Goal: Information Seeking & Learning: Check status

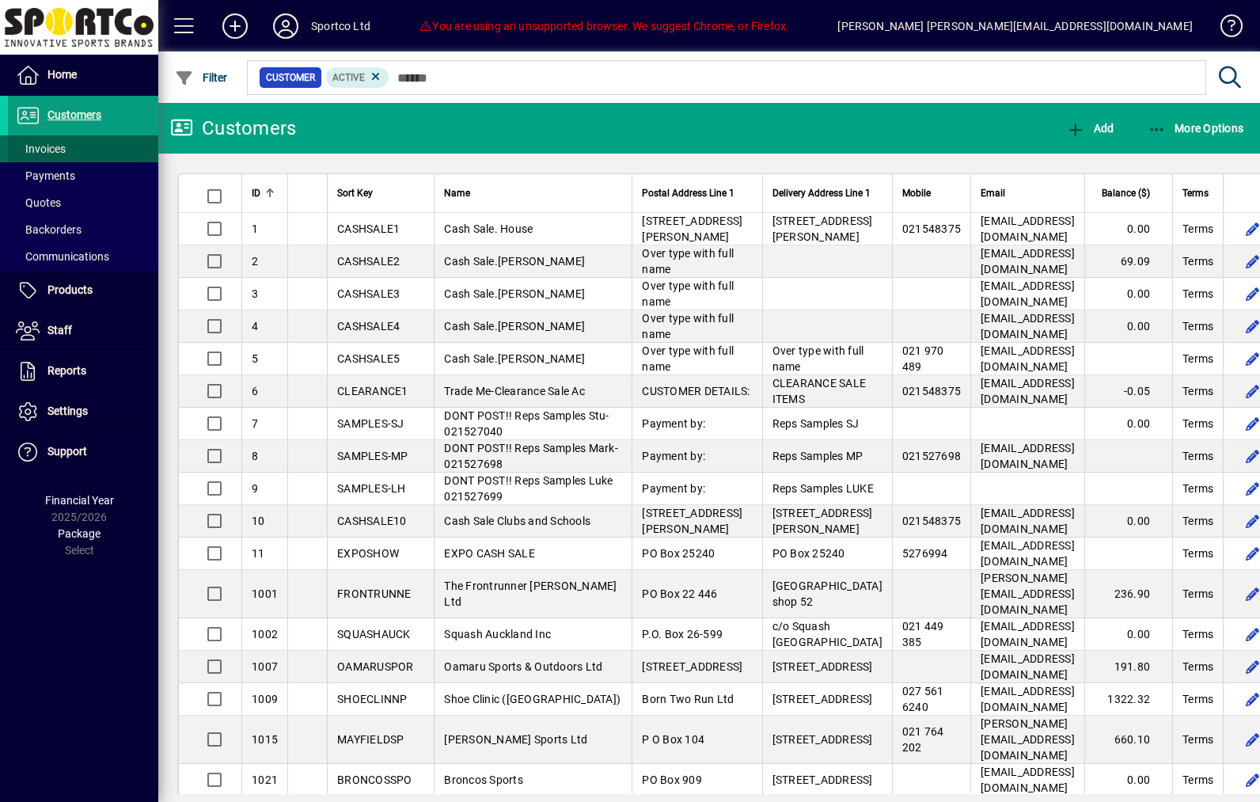
click at [63, 151] on span "Invoices" at bounding box center [41, 148] width 50 height 13
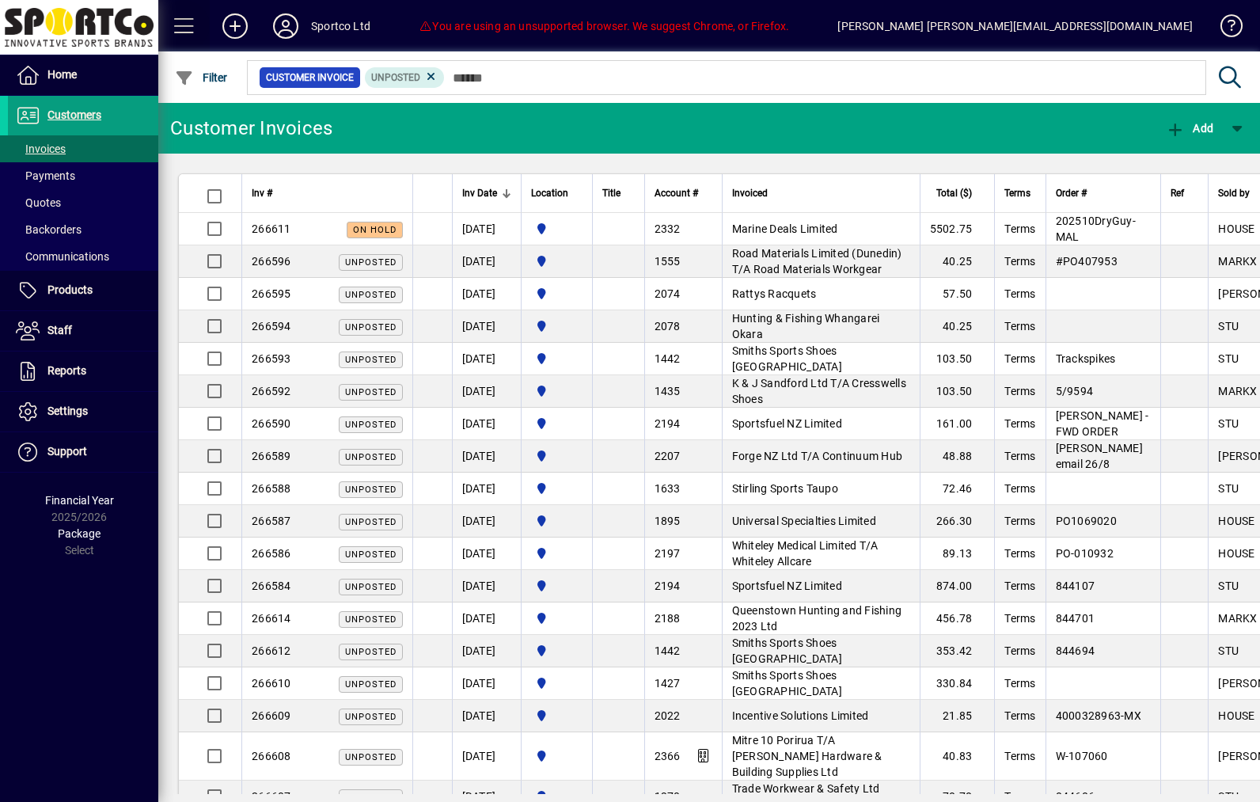
click at [192, 31] on span at bounding box center [184, 26] width 38 height 38
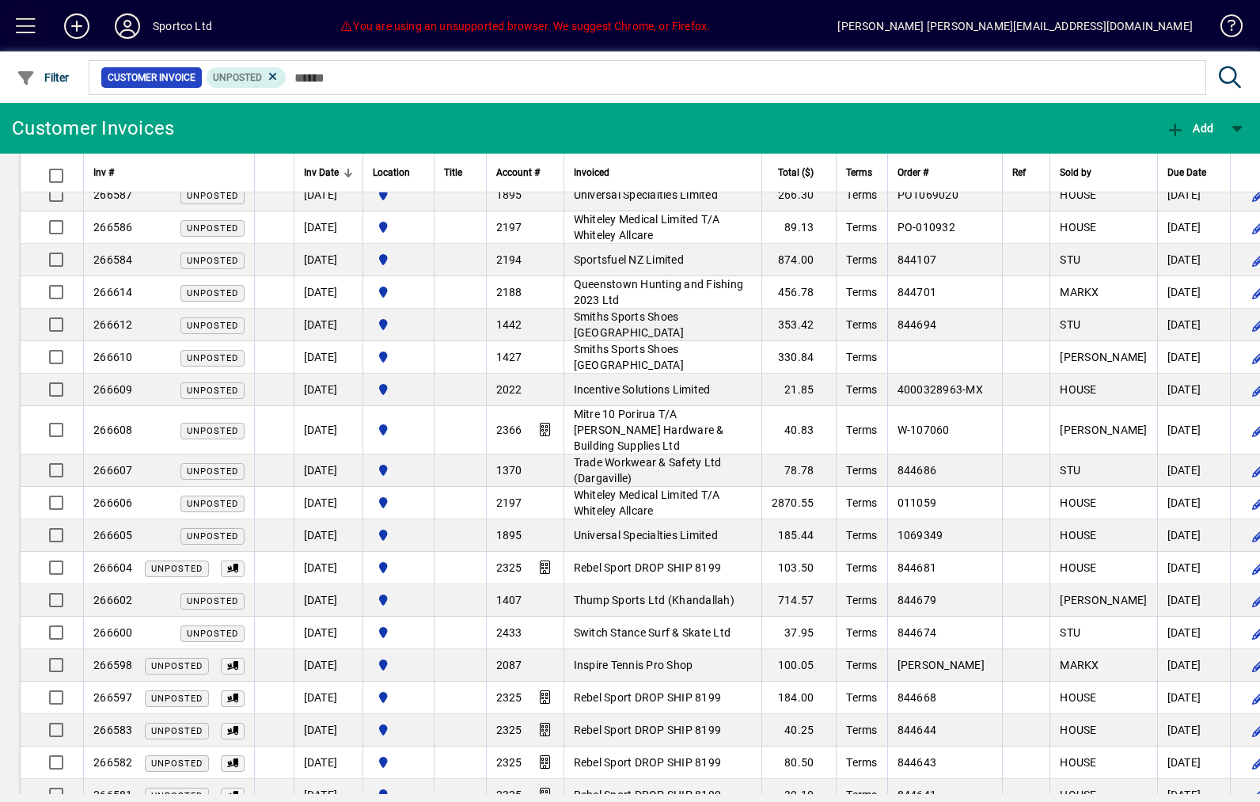
scroll to position [393, 0]
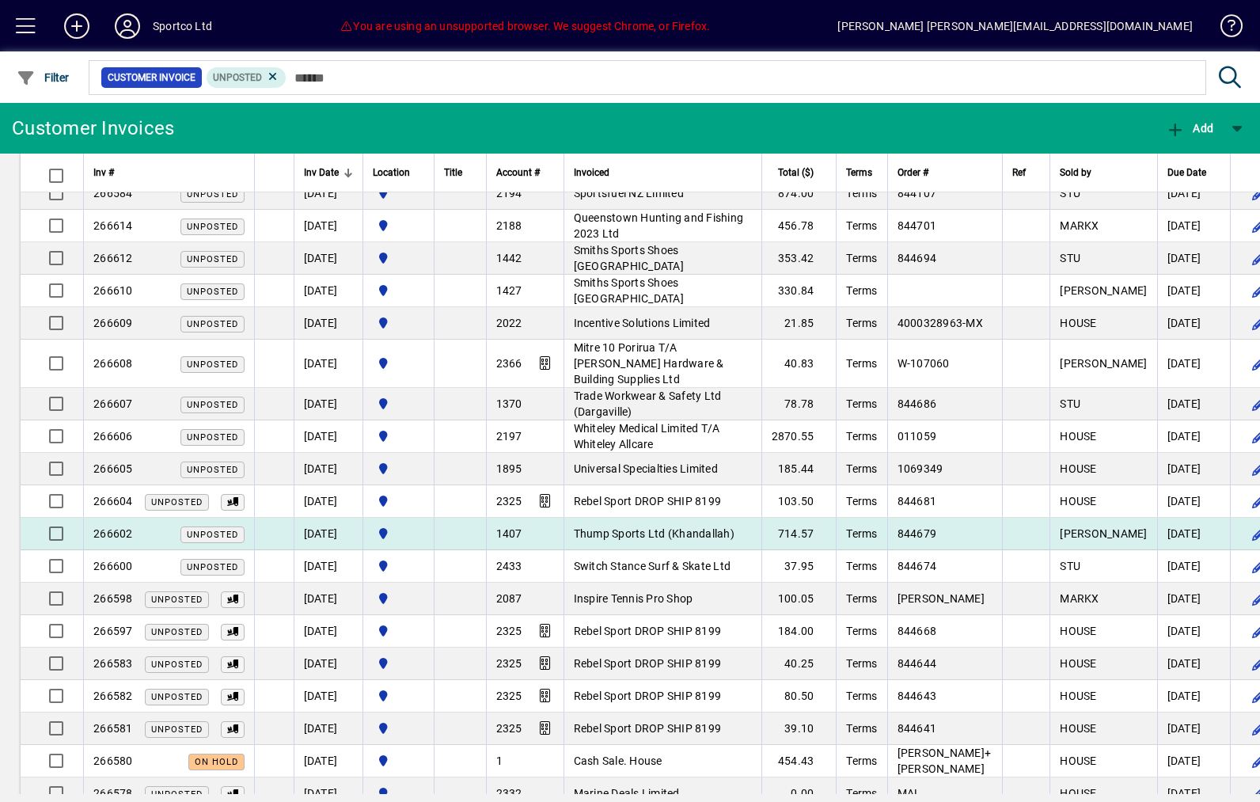
click at [761, 533] on td "Thump Sports Ltd (Khandallah)" at bounding box center [663, 534] width 198 height 32
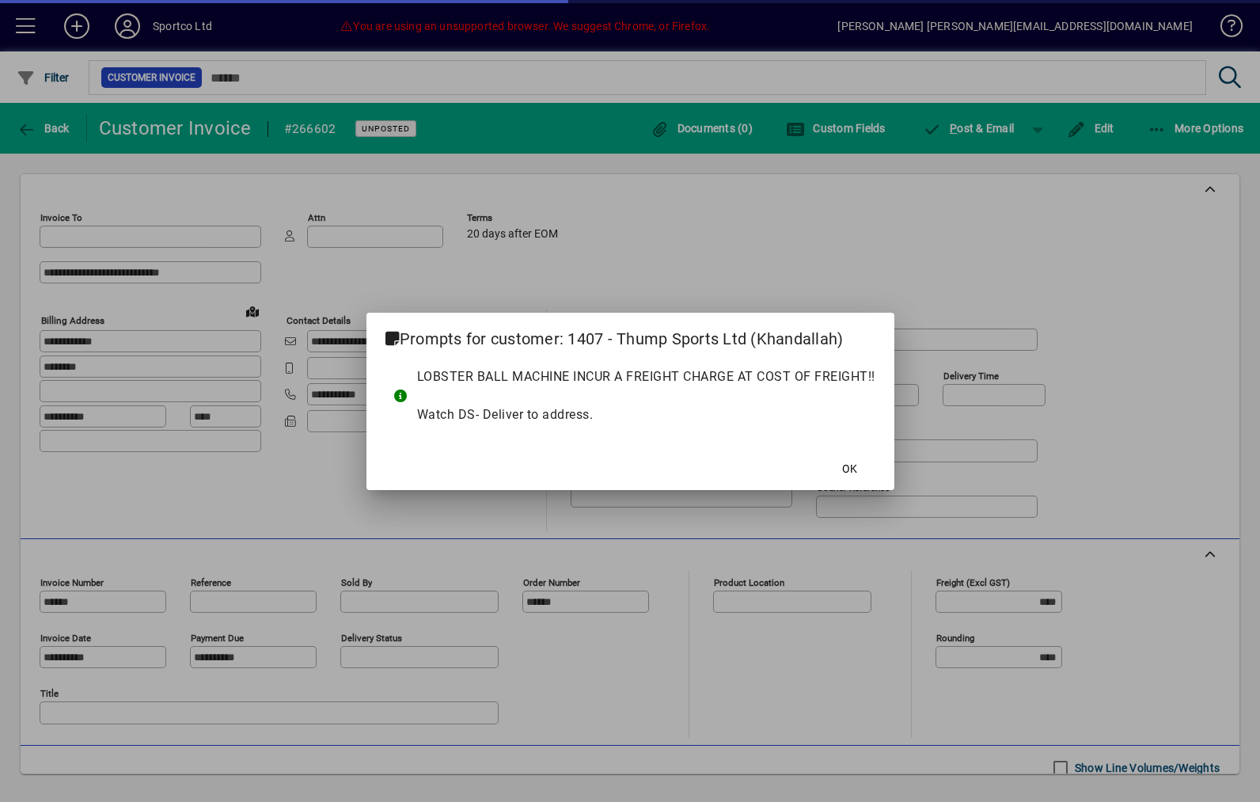
type input "**********"
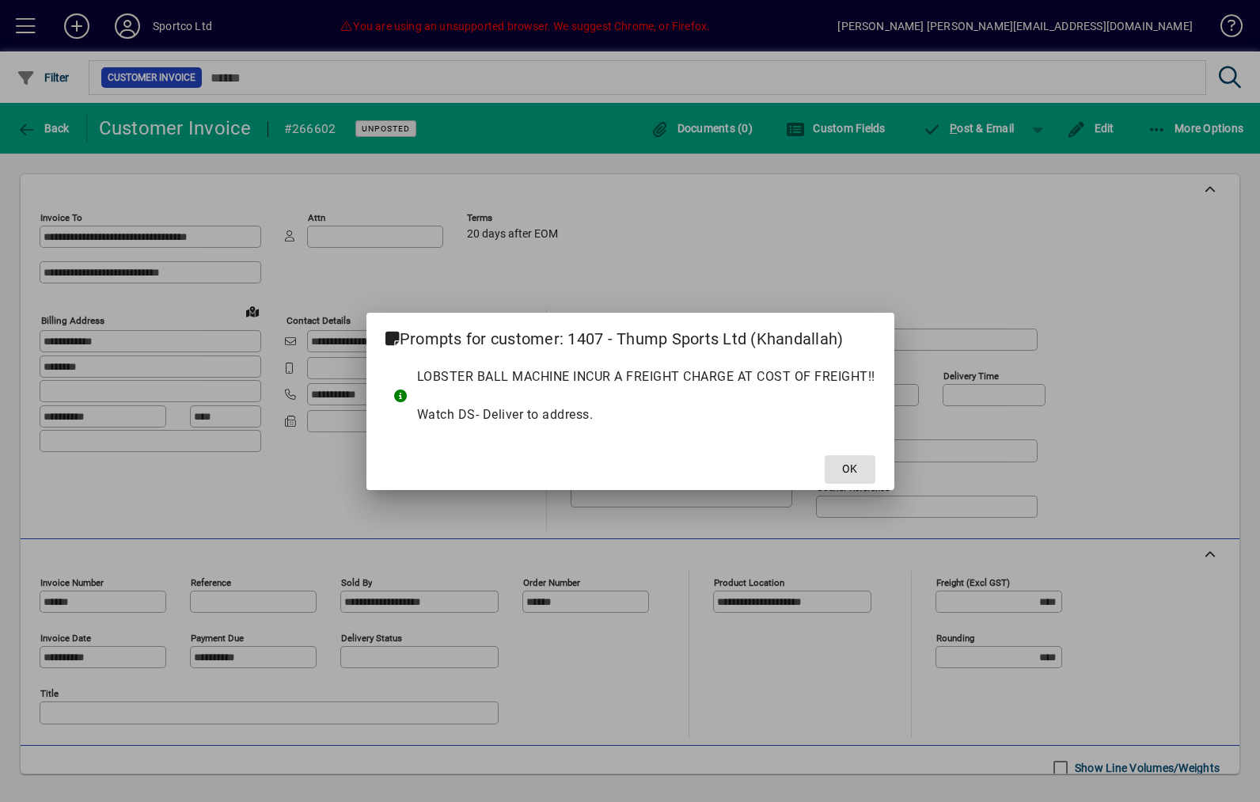
click at [853, 482] on span at bounding box center [850, 469] width 51 height 38
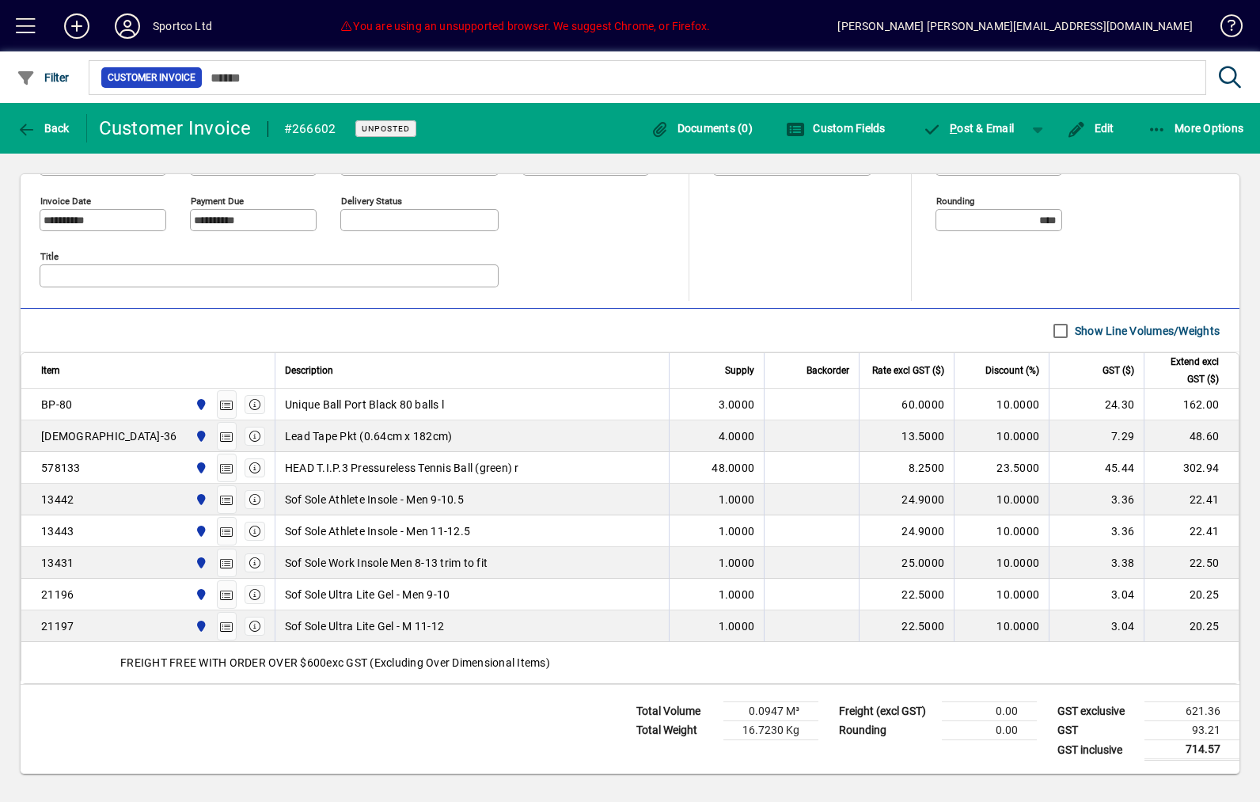
scroll to position [437, 0]
click at [20, 123] on icon "button" at bounding box center [27, 130] width 20 height 16
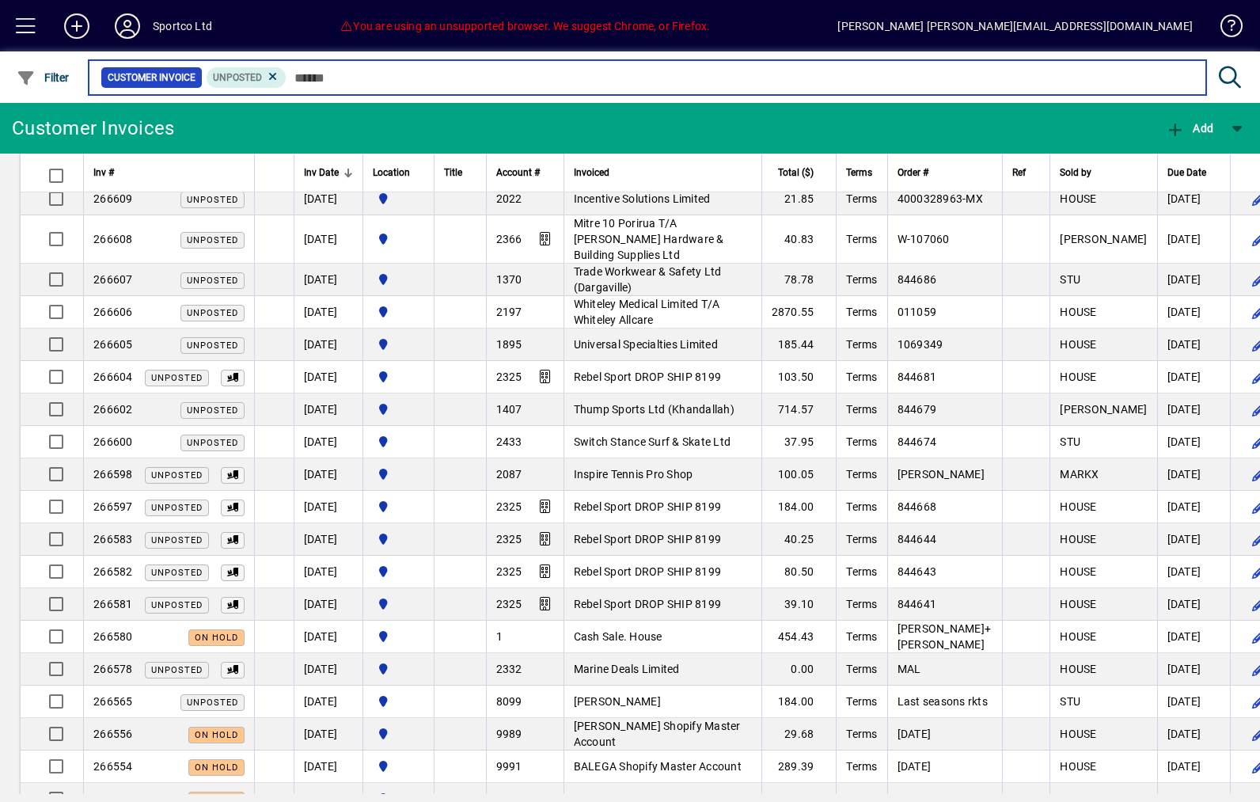
scroll to position [518, 0]
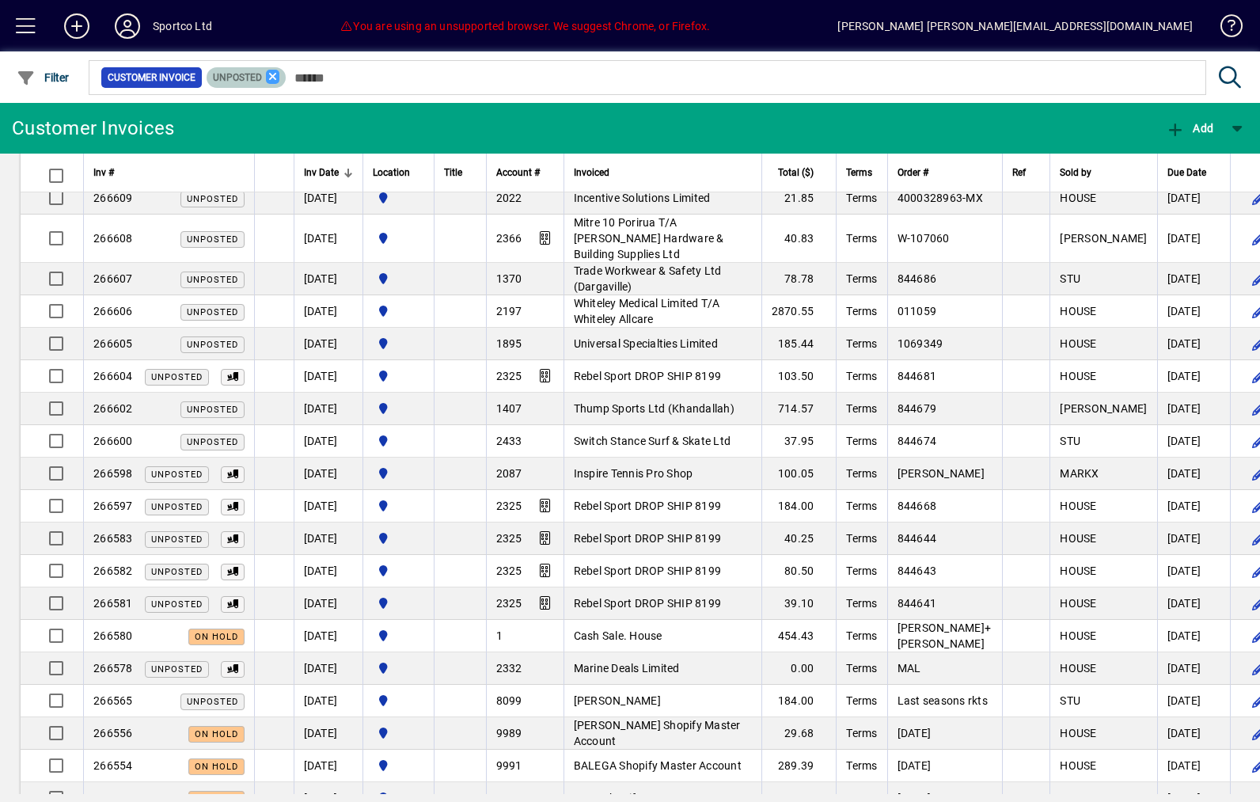
click at [280, 70] on icon at bounding box center [273, 77] width 14 height 14
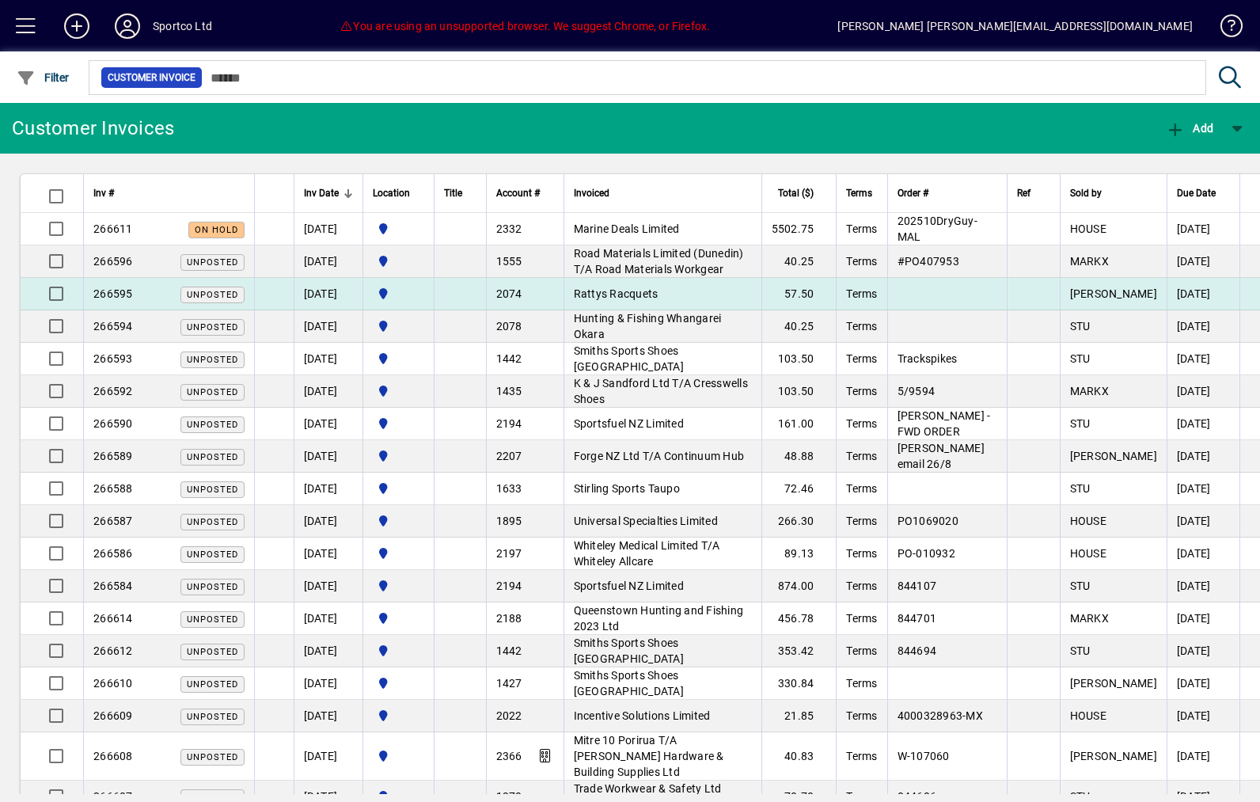
click at [1008, 290] on td at bounding box center [947, 294] width 120 height 32
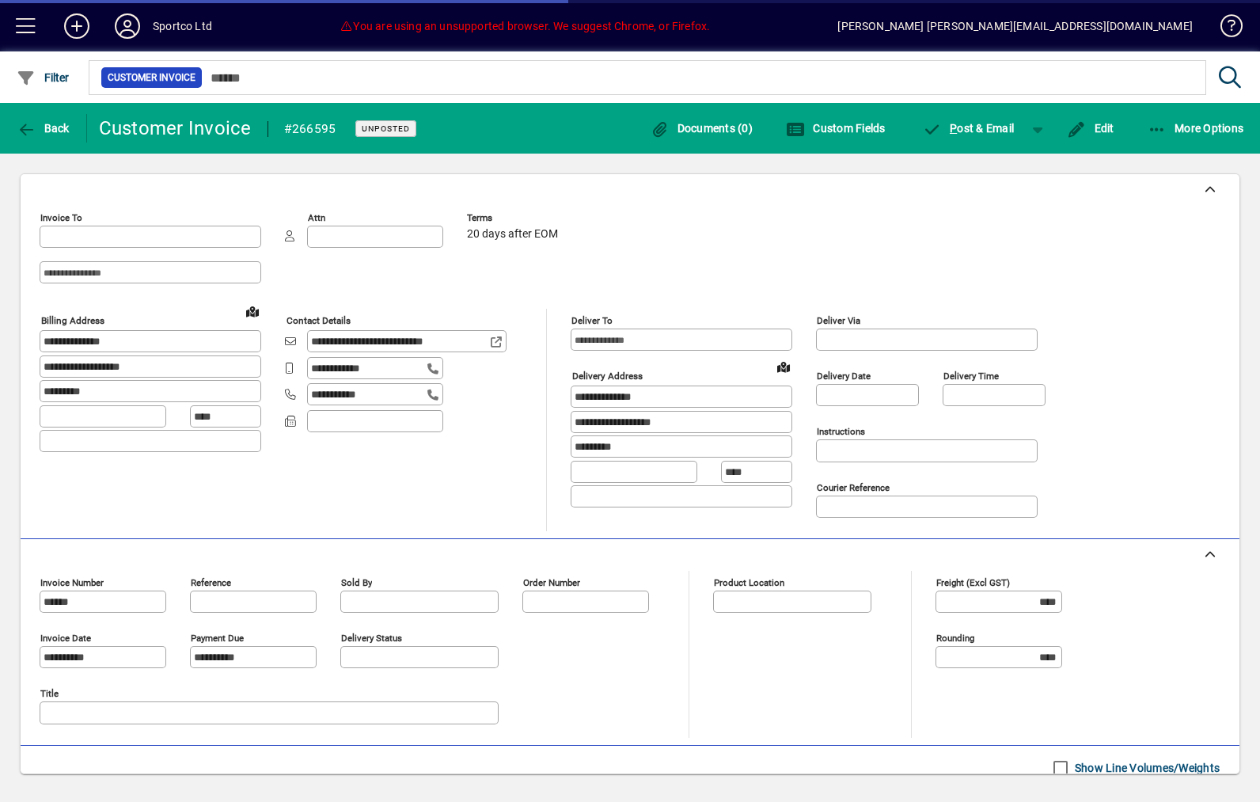
type input "**********"
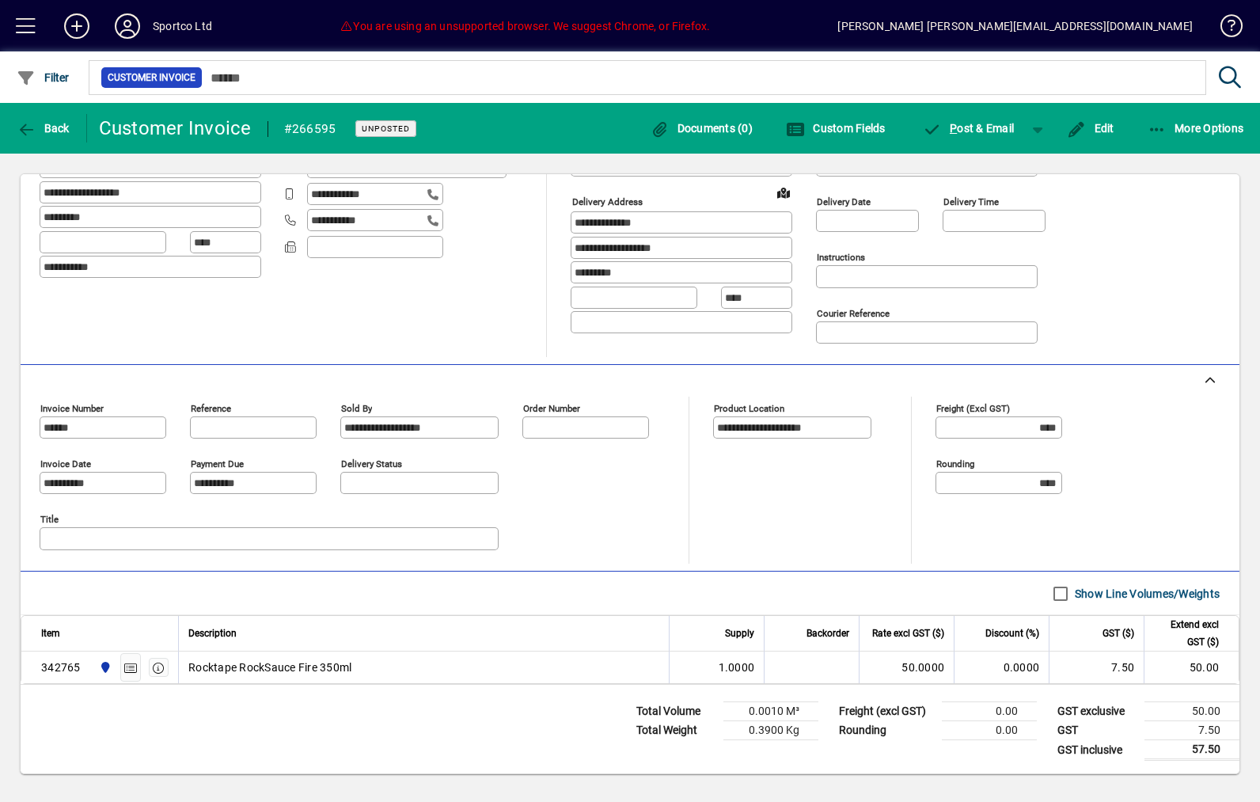
scroll to position [177, 0]
click at [40, 137] on span "button" at bounding box center [43, 128] width 61 height 38
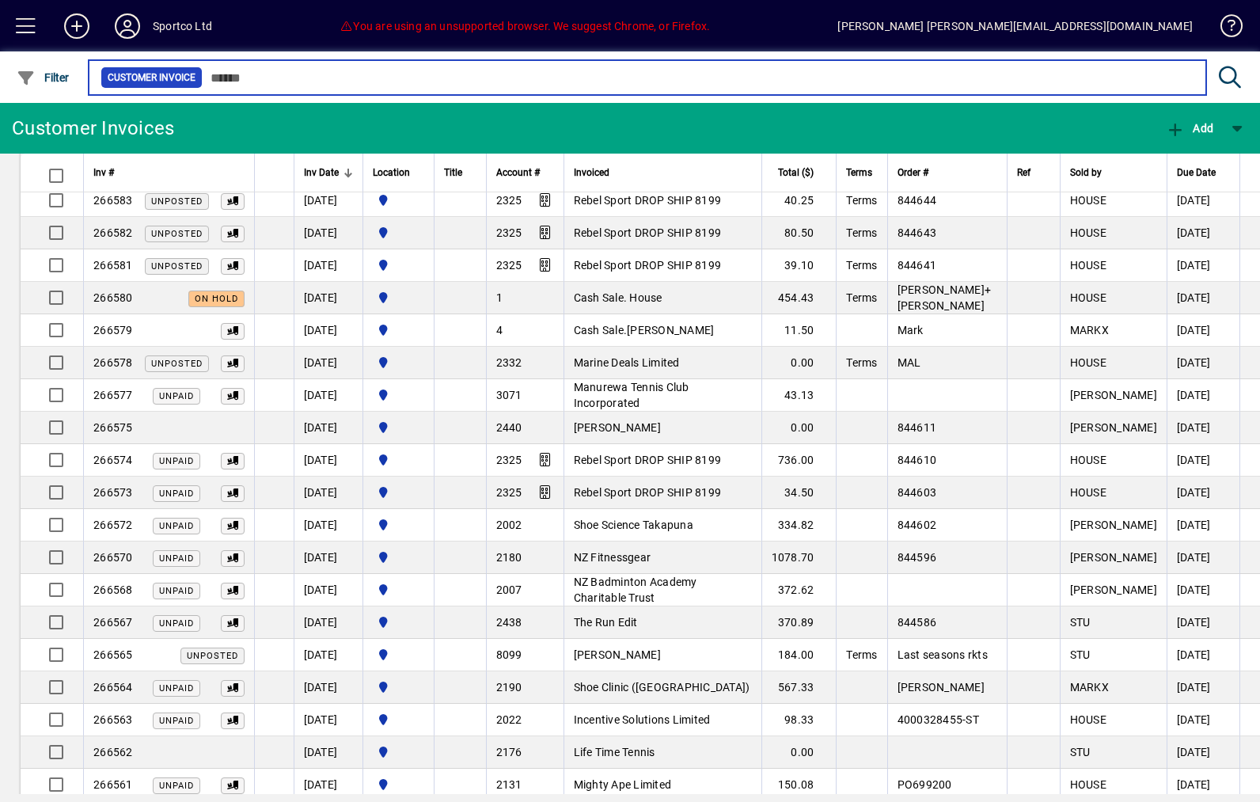
scroll to position [860, 0]
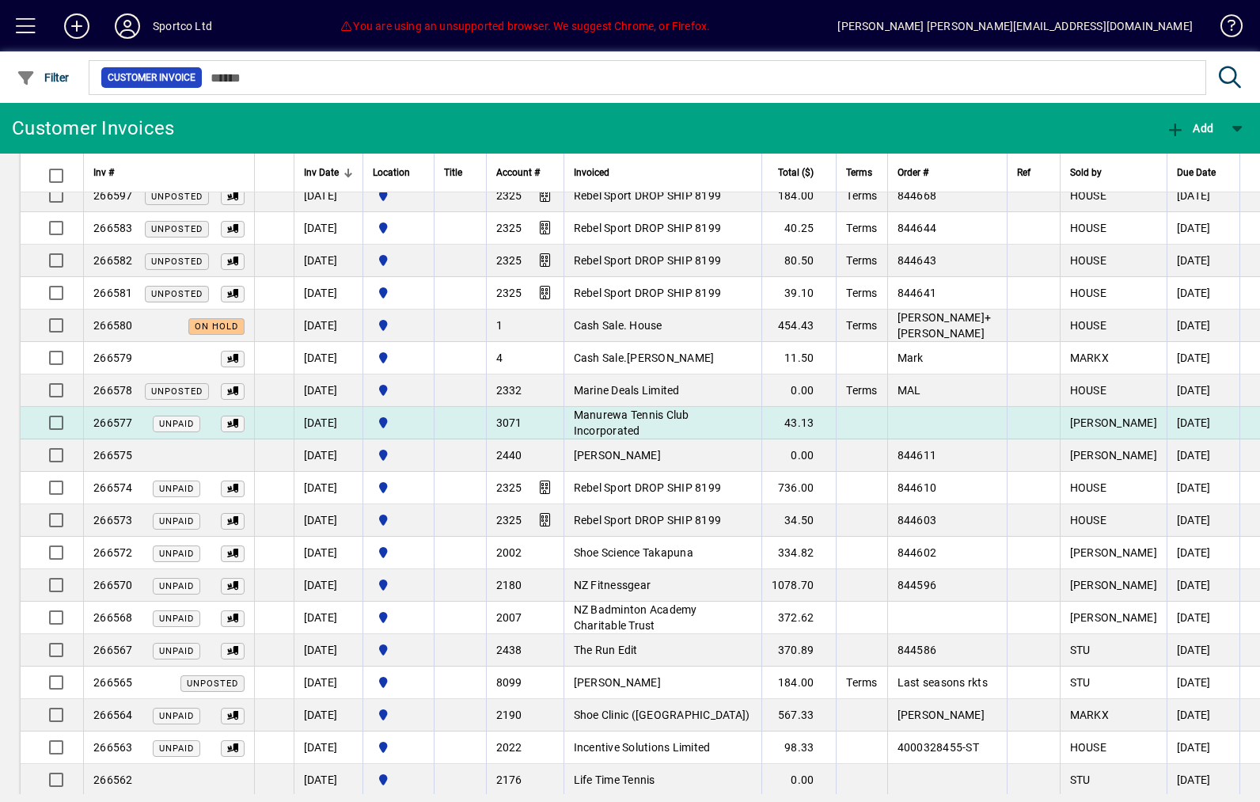
click at [978, 417] on td at bounding box center [947, 423] width 120 height 32
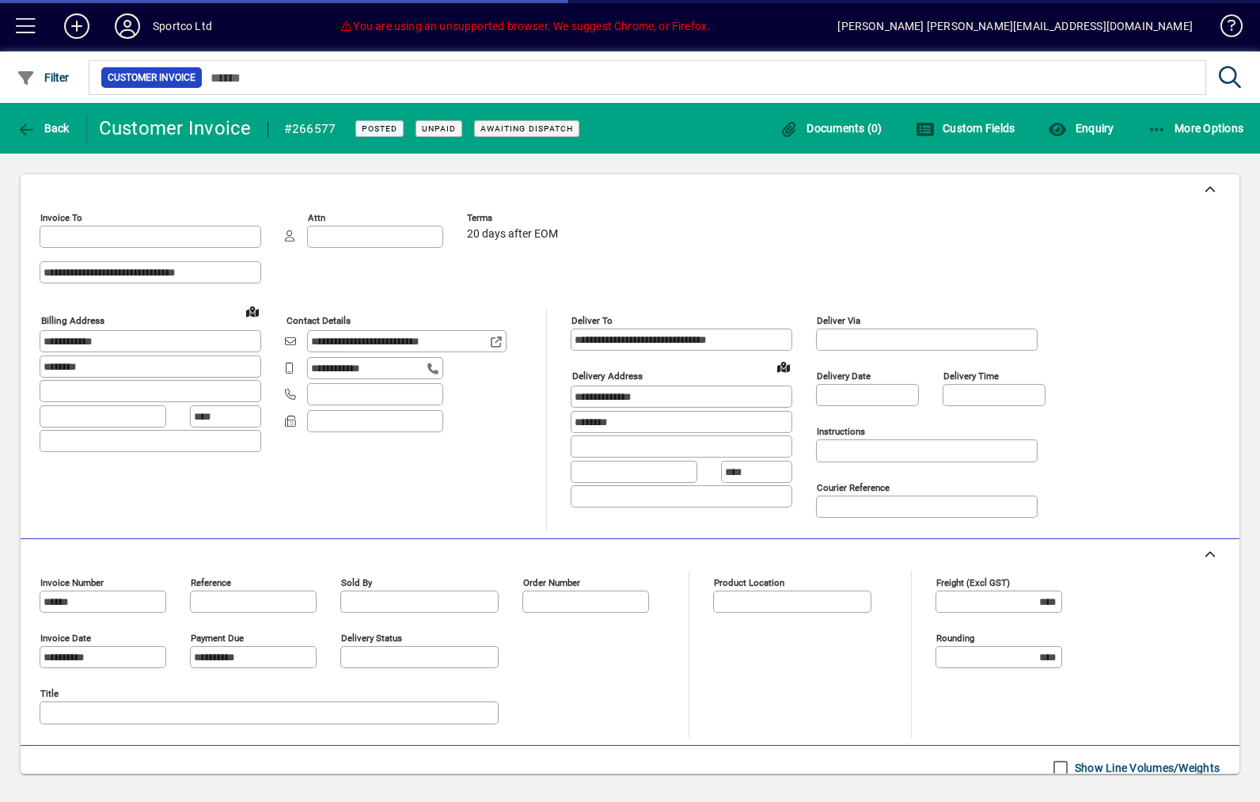
type input "**********"
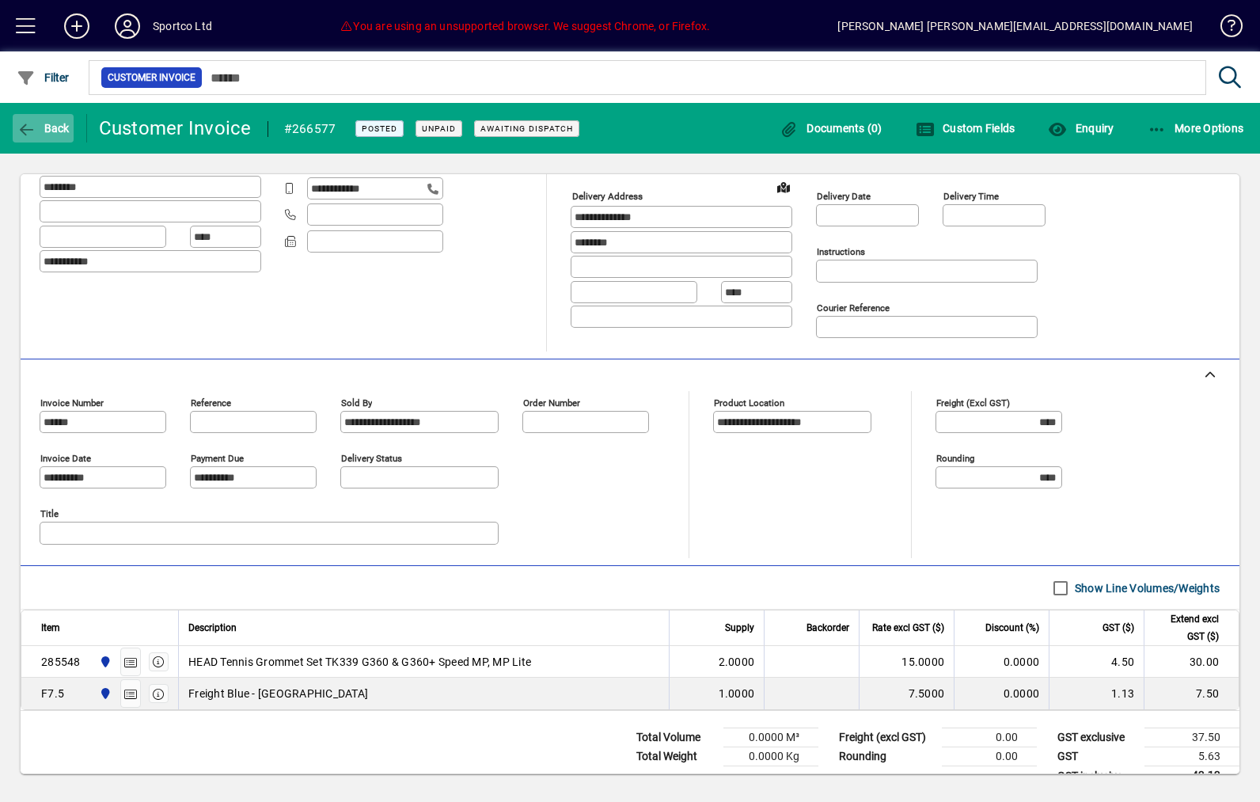
click at [36, 126] on span "Back" at bounding box center [43, 128] width 53 height 13
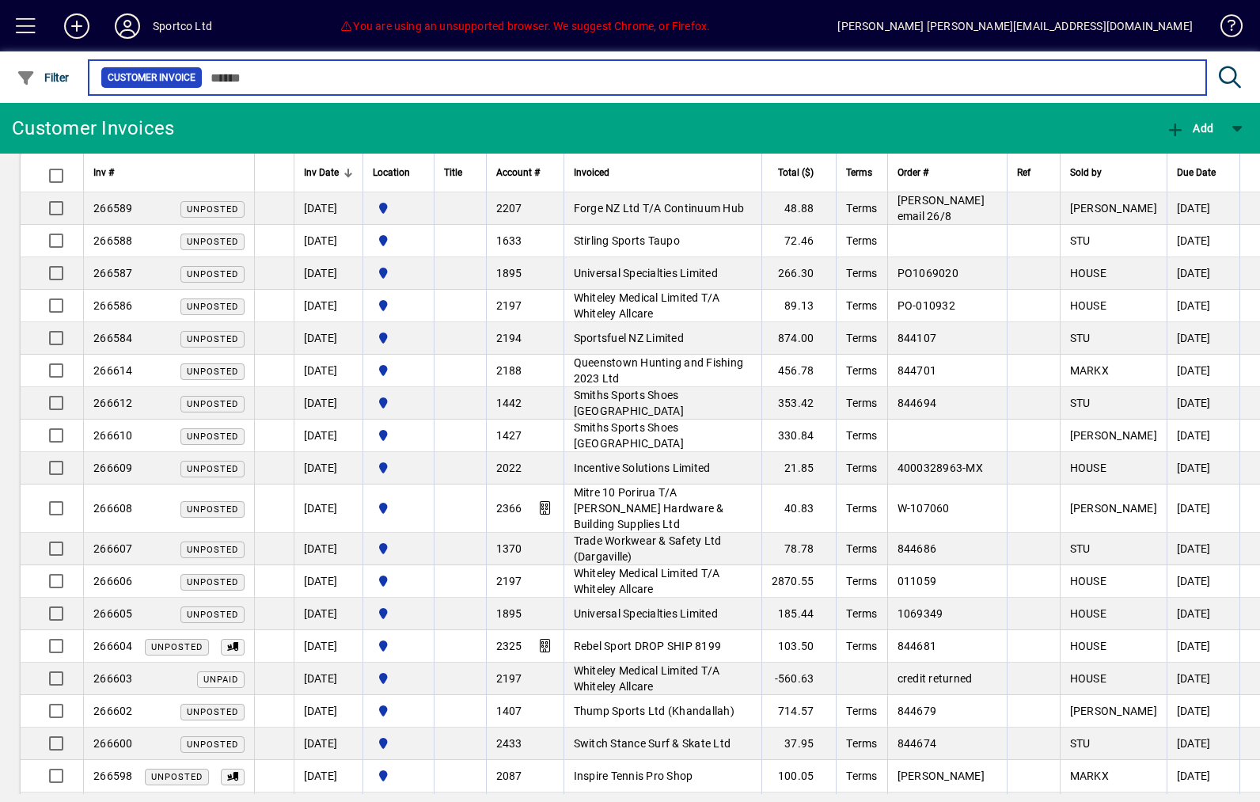
scroll to position [208, 0]
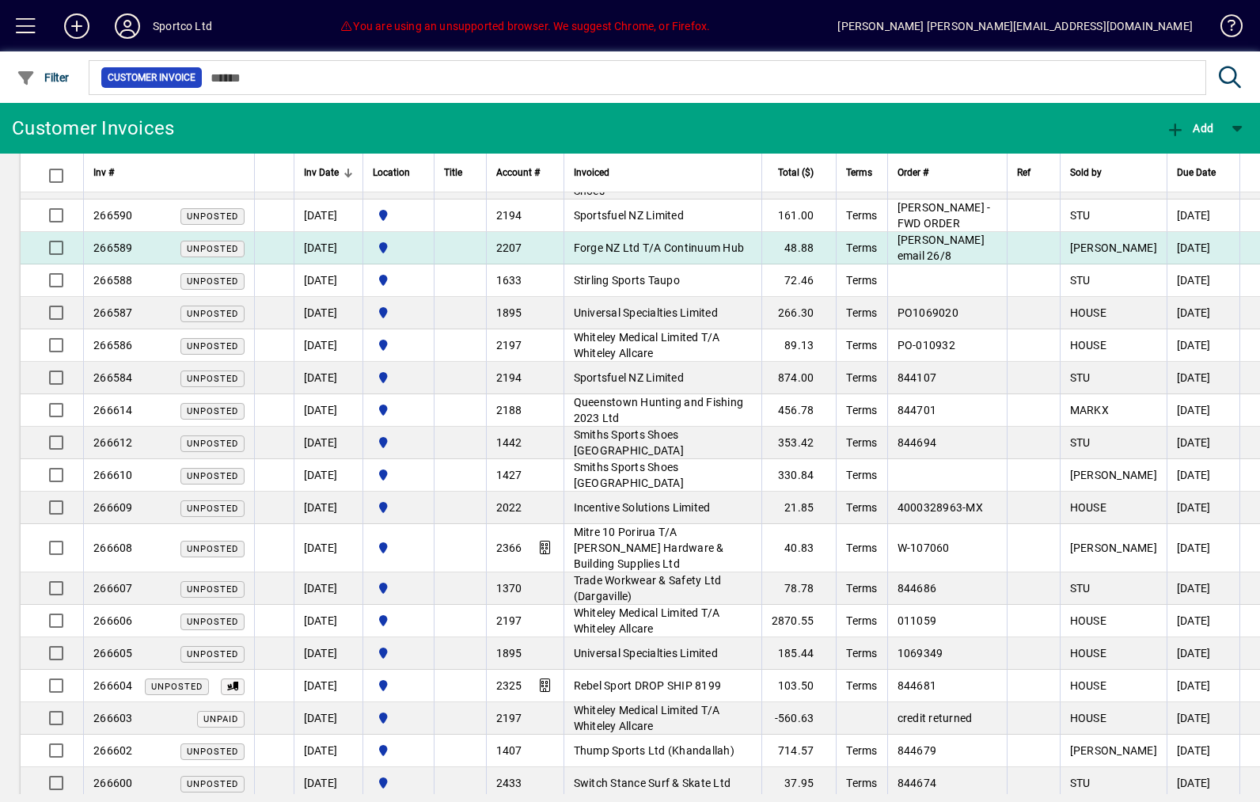
click at [1059, 249] on td at bounding box center [1033, 248] width 52 height 32
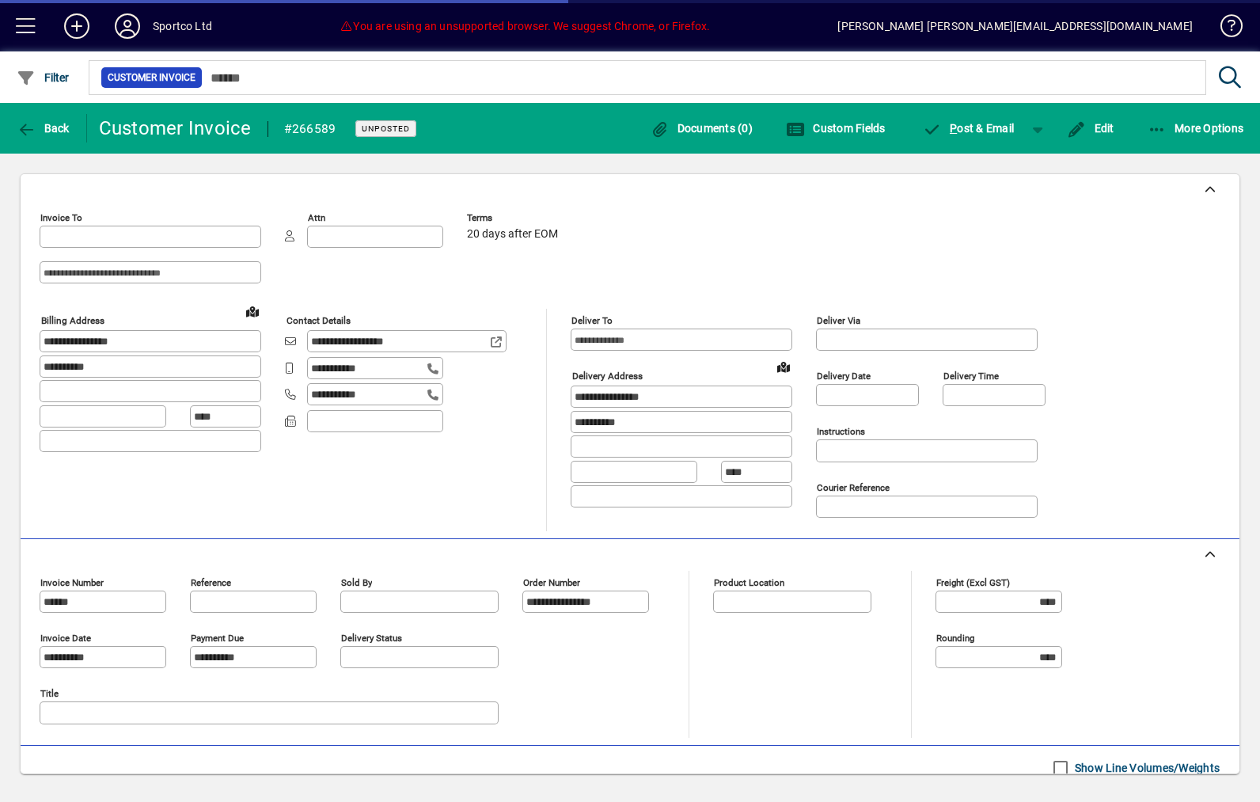
type input "**********"
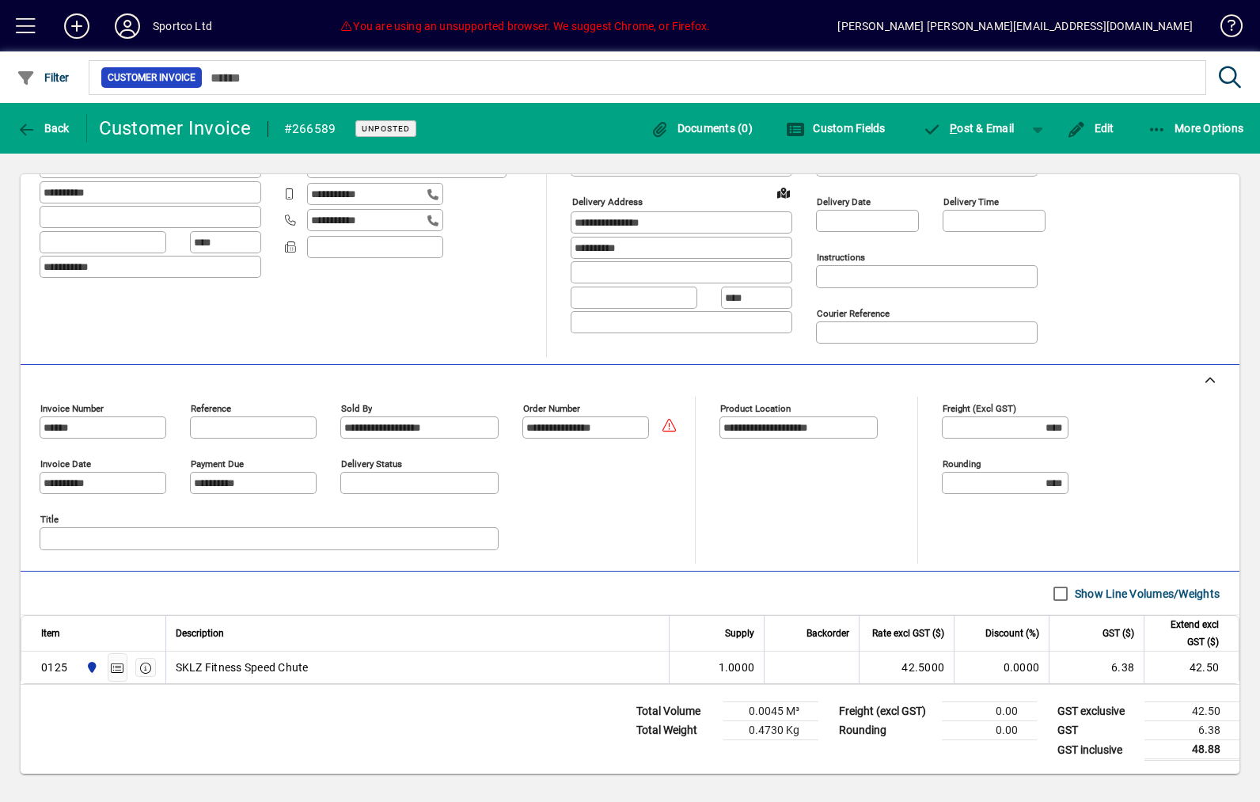
scroll to position [174, 0]
click at [62, 139] on span "button" at bounding box center [43, 128] width 61 height 38
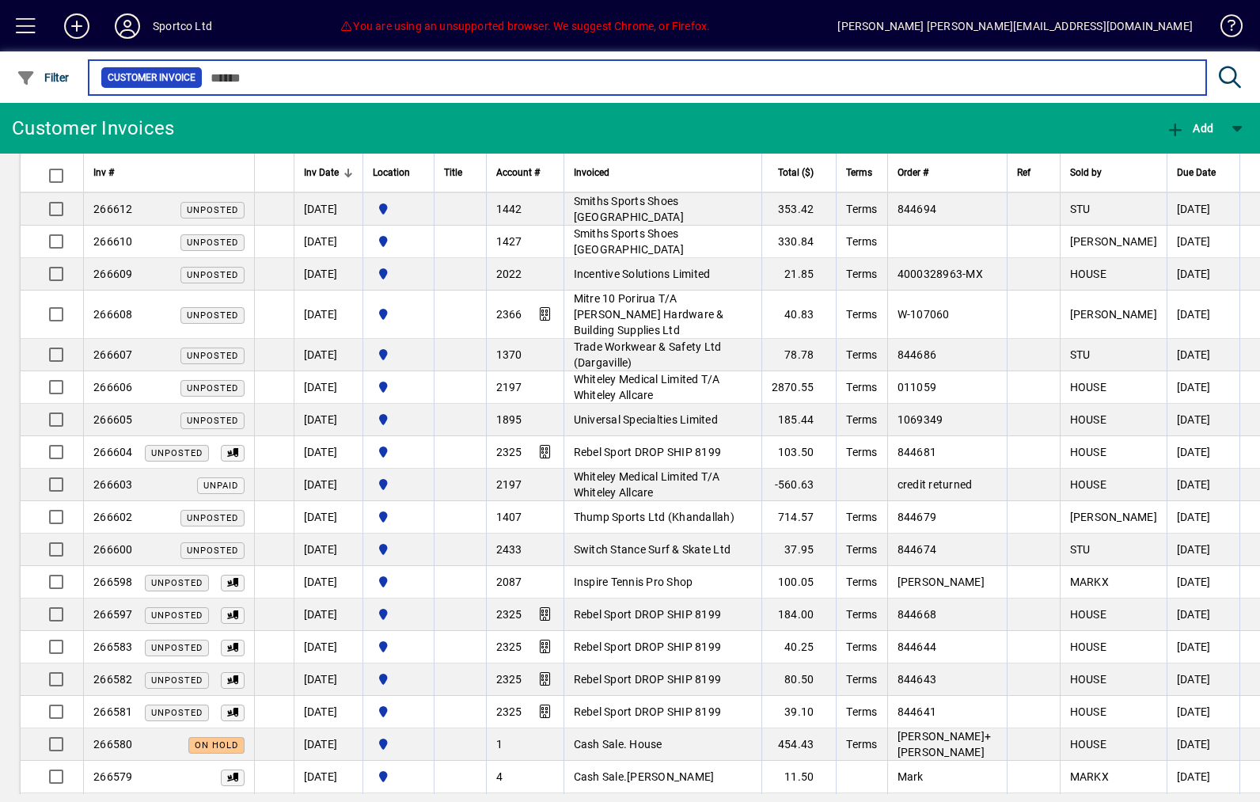
scroll to position [468, 0]
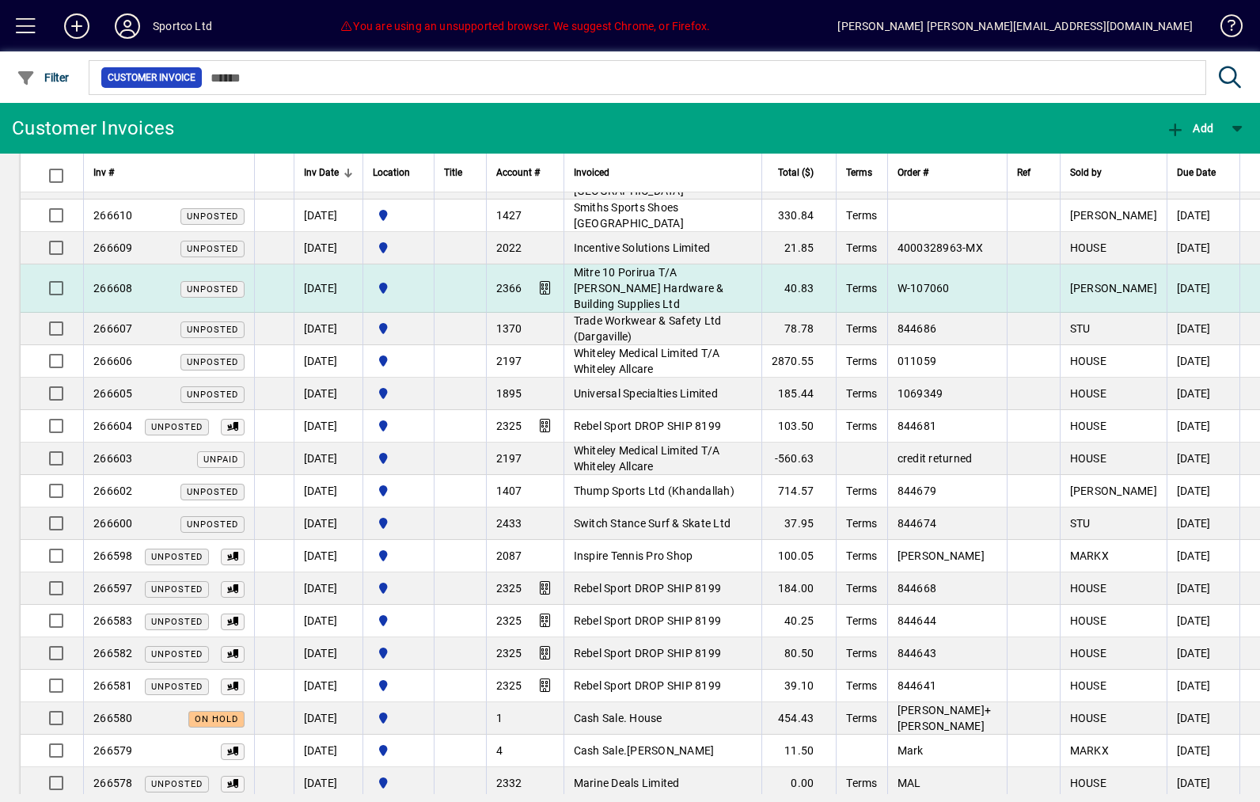
click at [1042, 298] on td at bounding box center [1033, 288] width 52 height 48
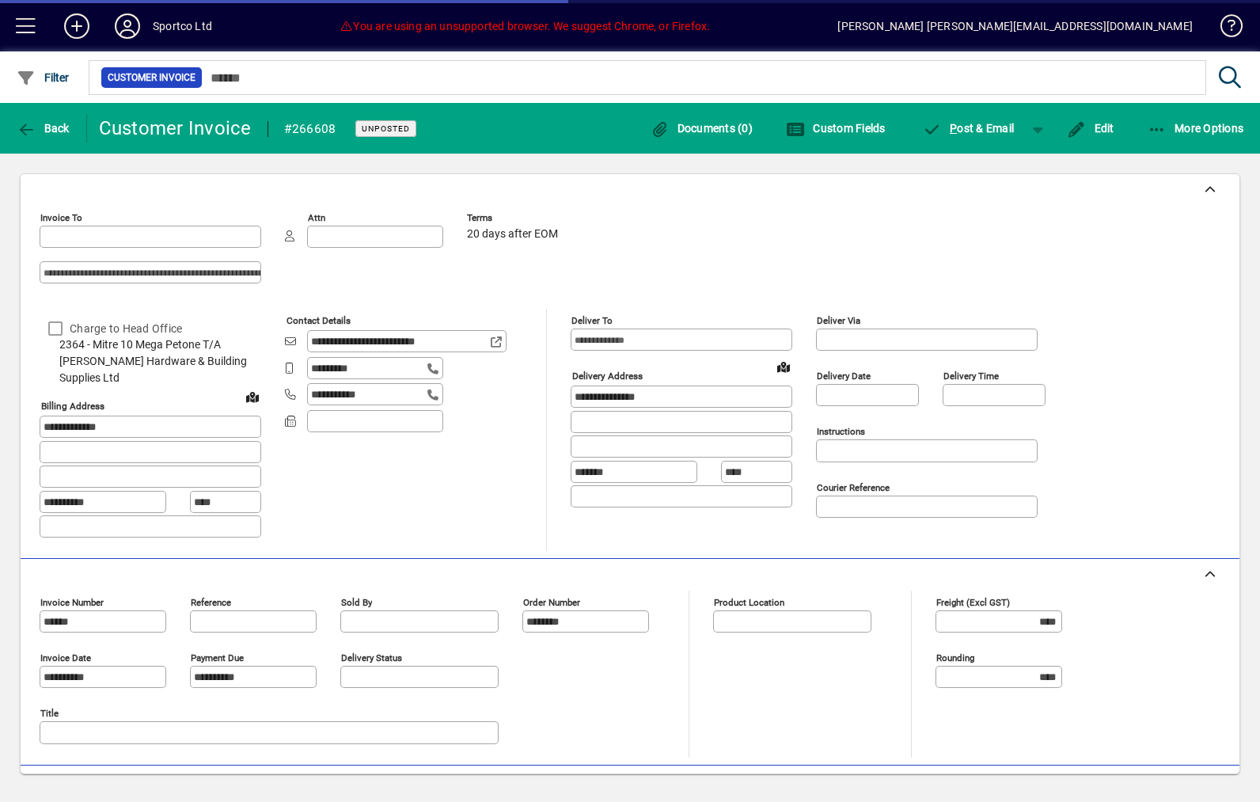
type input "**********"
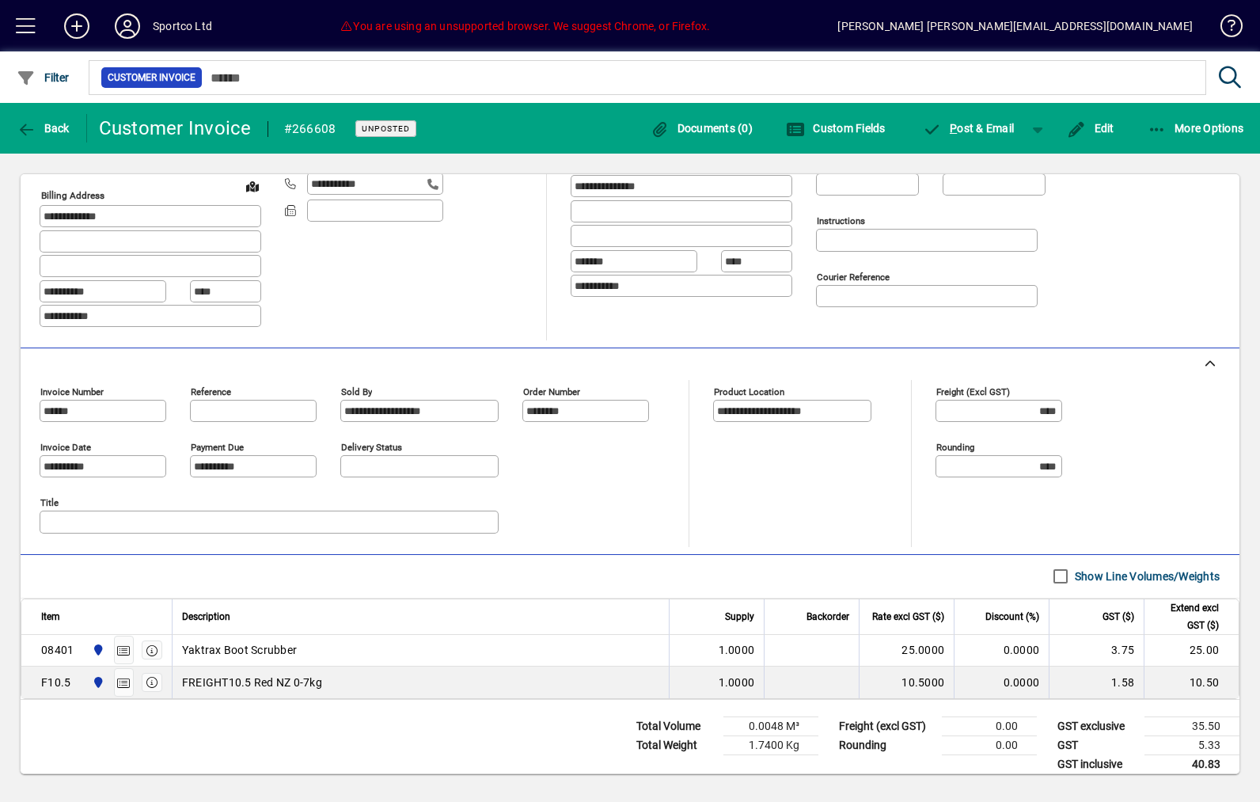
scroll to position [209, 0]
click at [48, 125] on span "Back" at bounding box center [43, 128] width 53 height 13
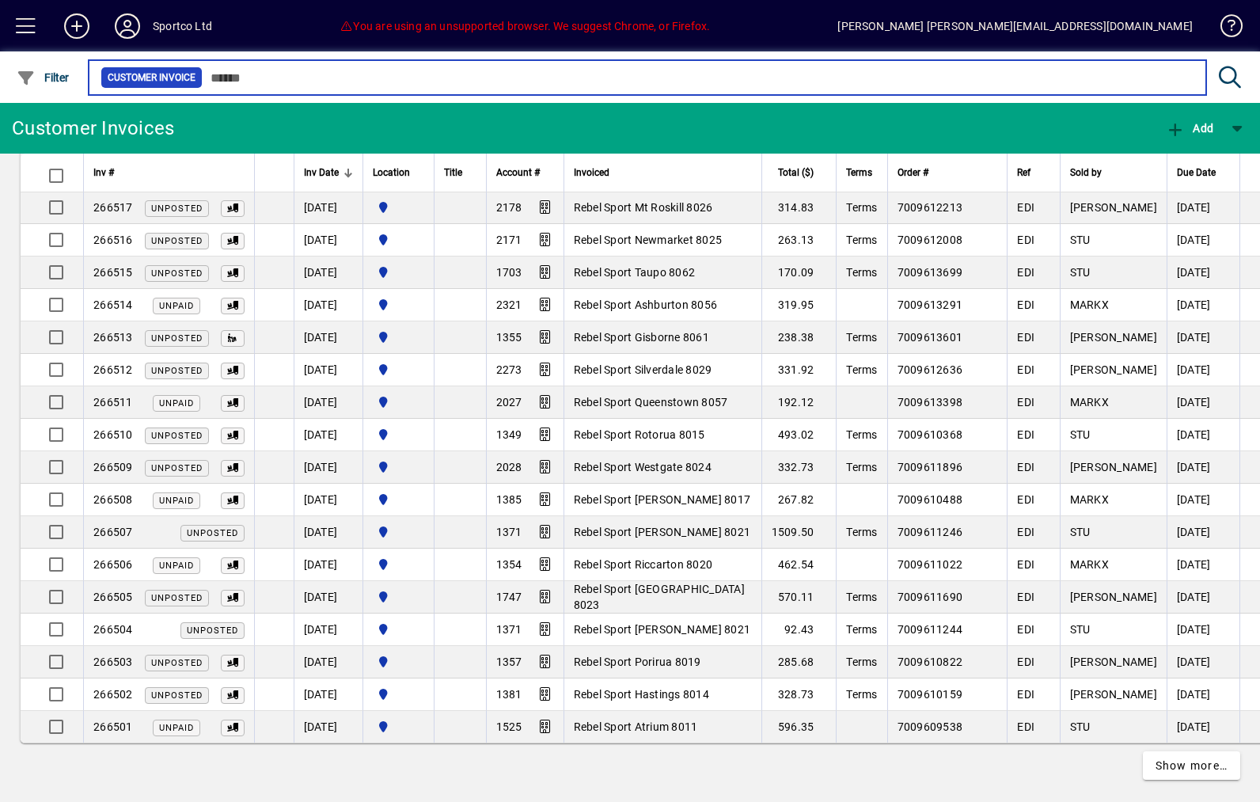
scroll to position [2746, 0]
